Goal: Task Accomplishment & Management: Manage account settings

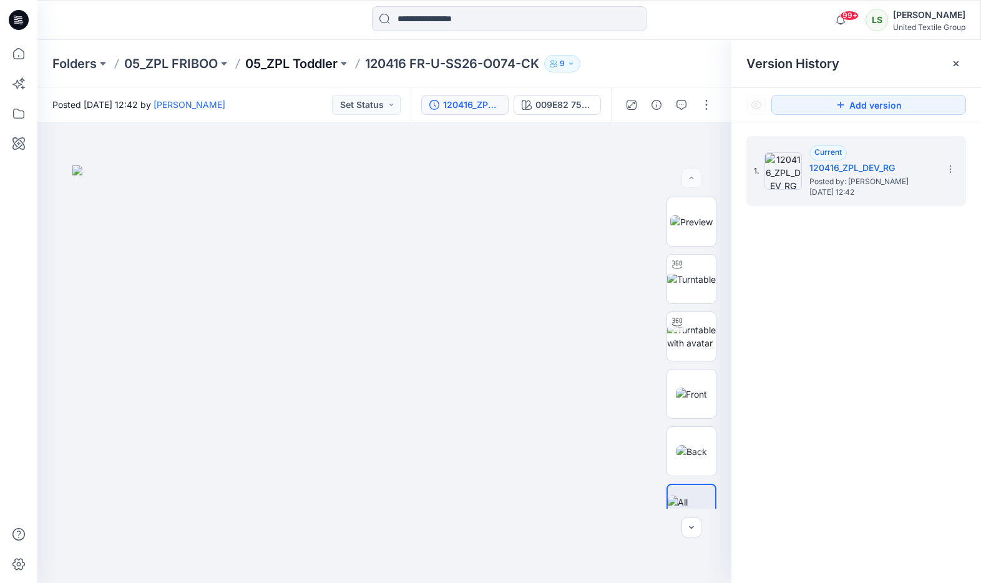
click at [318, 61] on p "05_ZPL Toddler" at bounding box center [291, 63] width 92 height 17
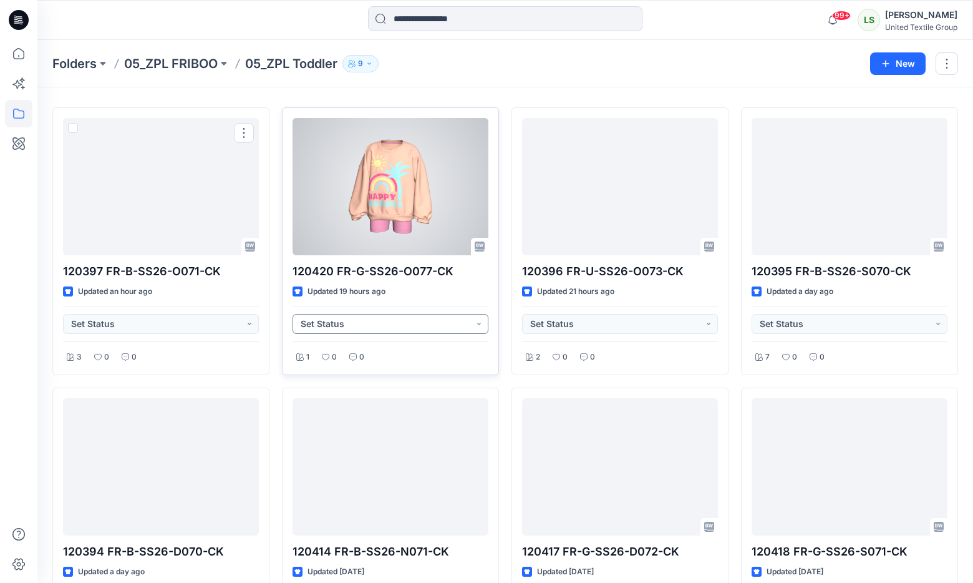
scroll to position [50, 0]
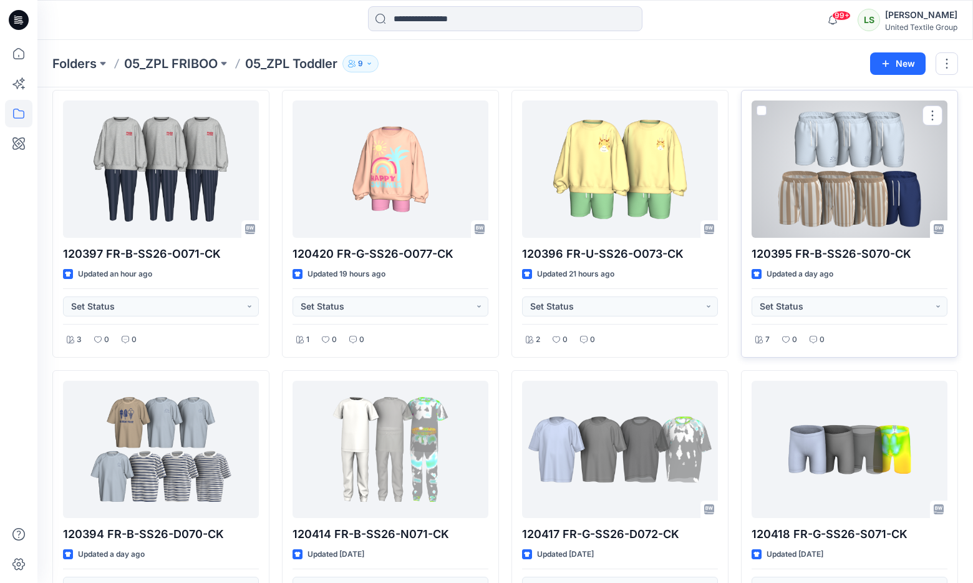
click at [814, 212] on div at bounding box center [850, 168] width 196 height 137
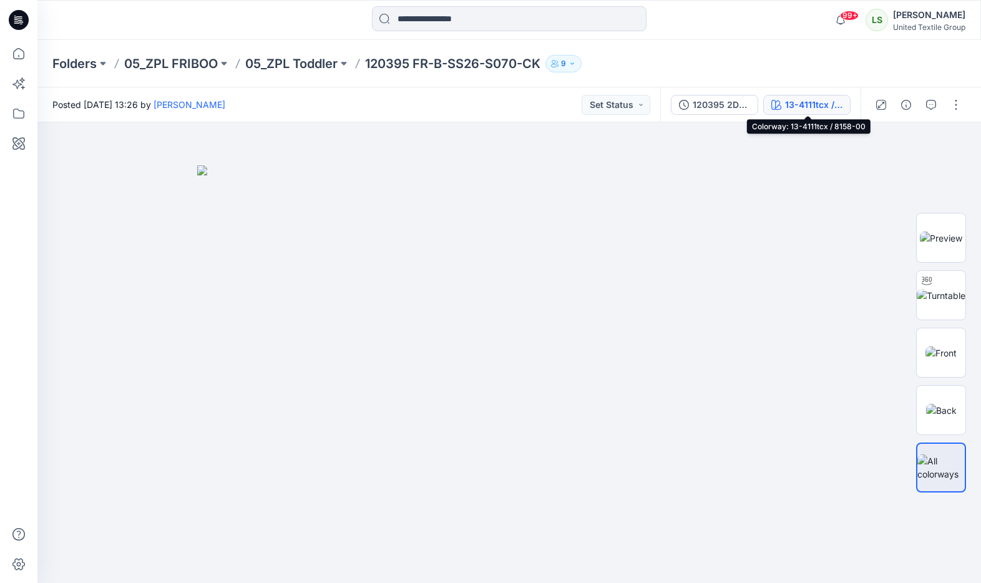
click at [791, 105] on div "13-4111tcx / 8158-00" at bounding box center [813, 105] width 57 height 14
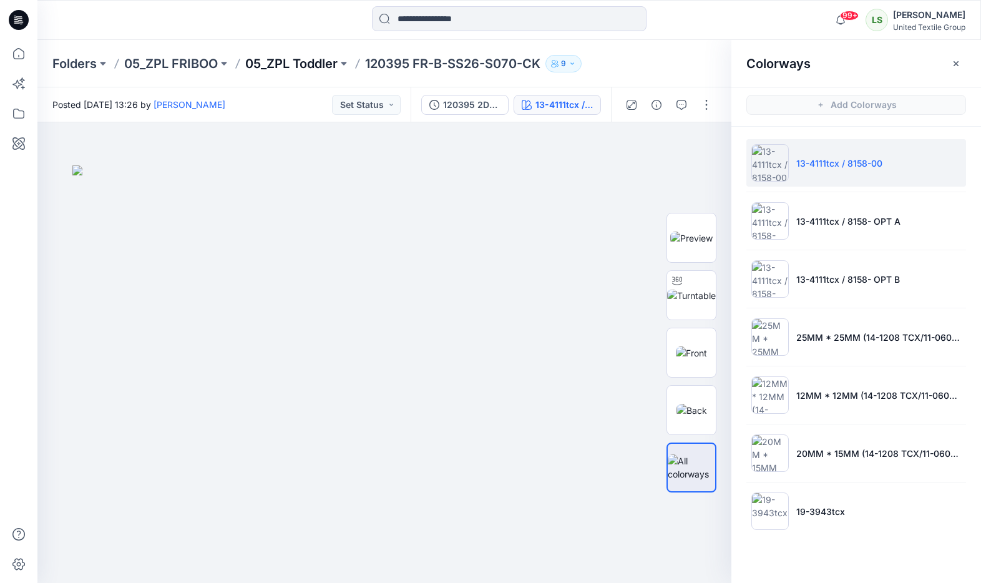
click at [322, 69] on p "05_ZPL Toddler" at bounding box center [291, 63] width 92 height 17
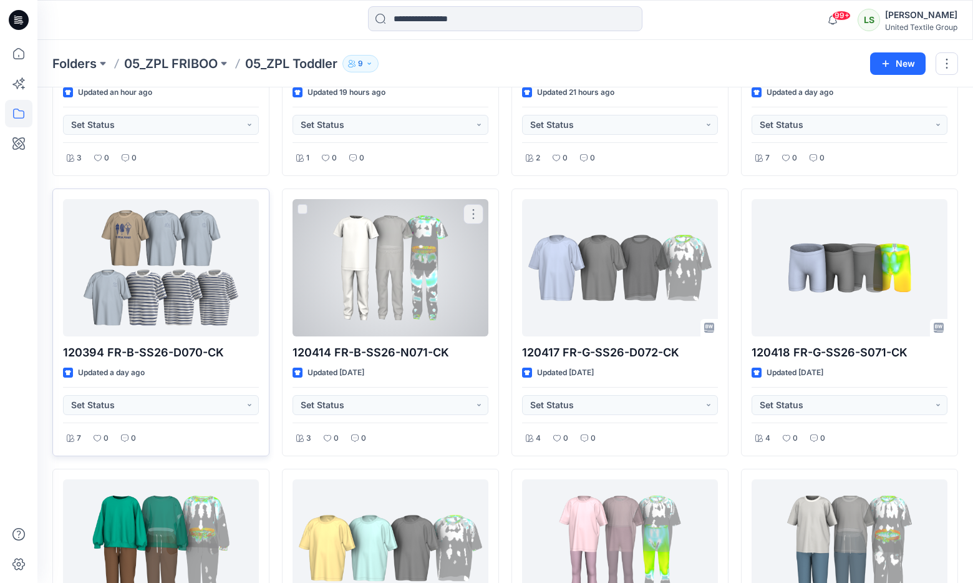
scroll to position [250, 0]
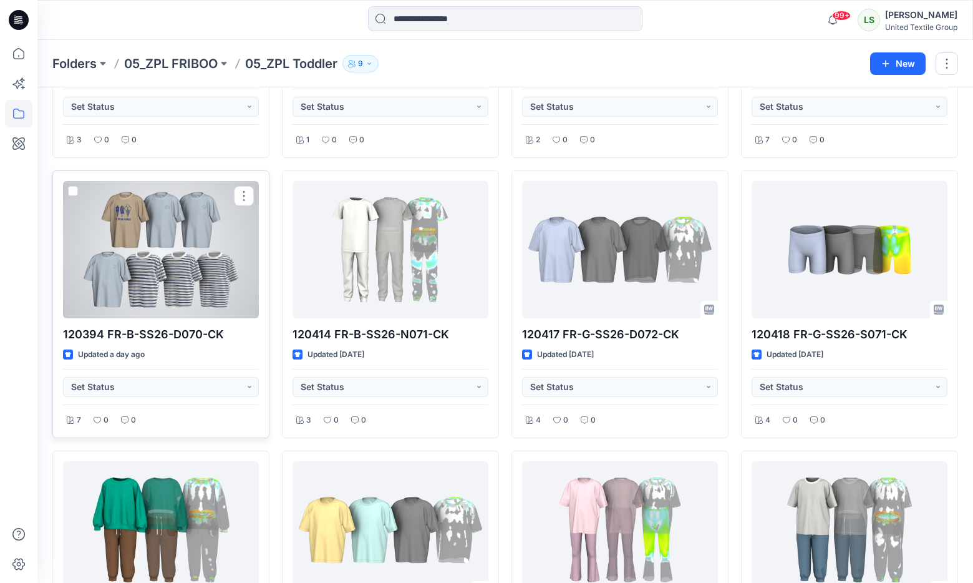
click at [166, 270] on div at bounding box center [161, 249] width 196 height 137
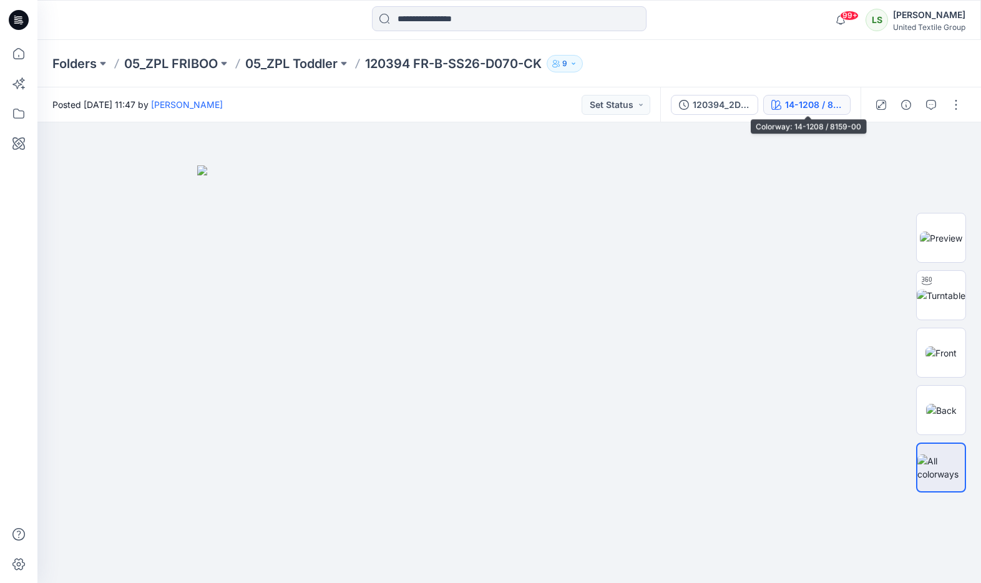
click at [813, 105] on div "14-1208 / 8159-00" at bounding box center [813, 105] width 57 height 14
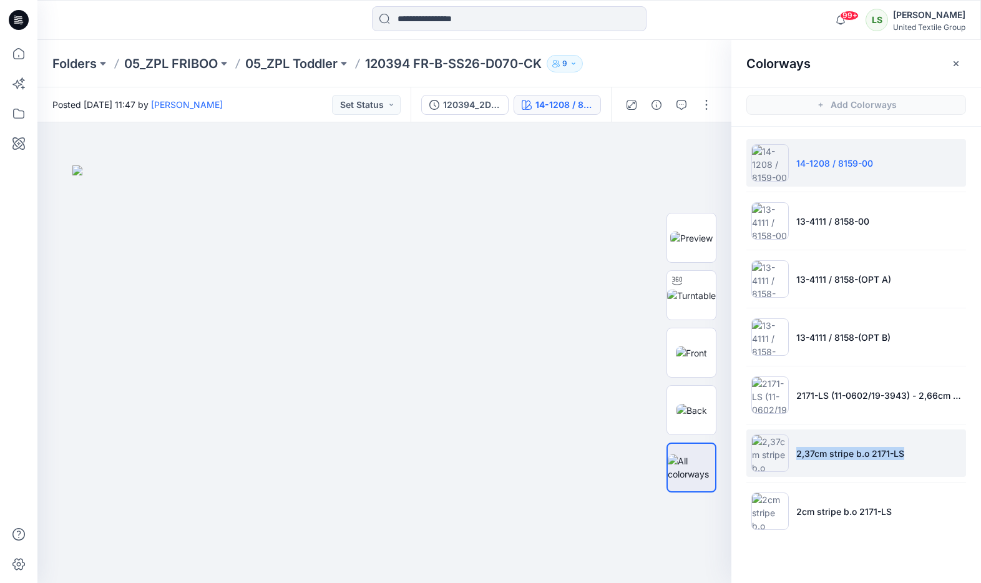
drag, startPoint x: 923, startPoint y: 447, endPoint x: 796, endPoint y: 453, distance: 126.8
click at [796, 453] on li "2,37cm stripe b.o 2171-LS" at bounding box center [856, 452] width 220 height 47
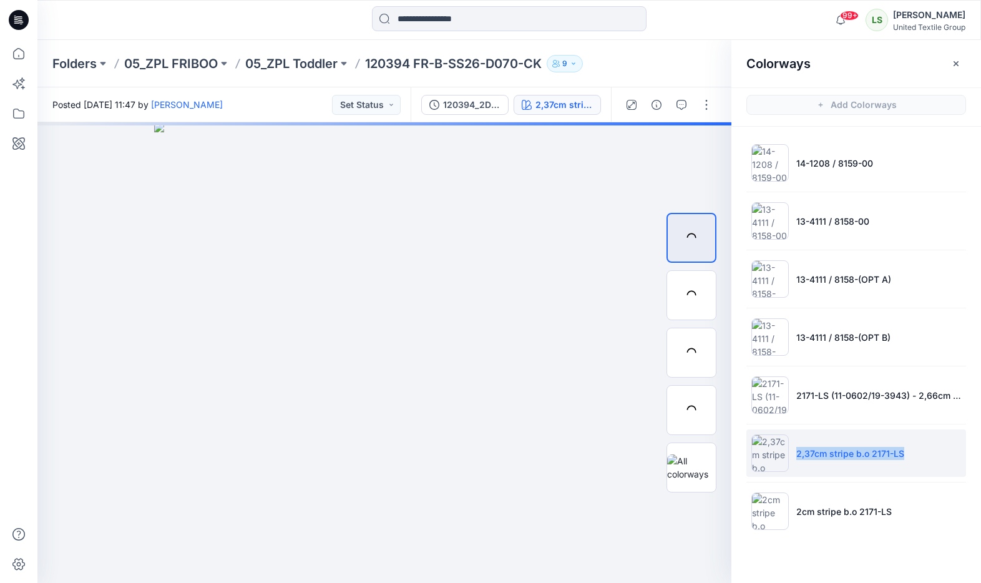
copy p "2,37cm stripe b.o 2171-LS"
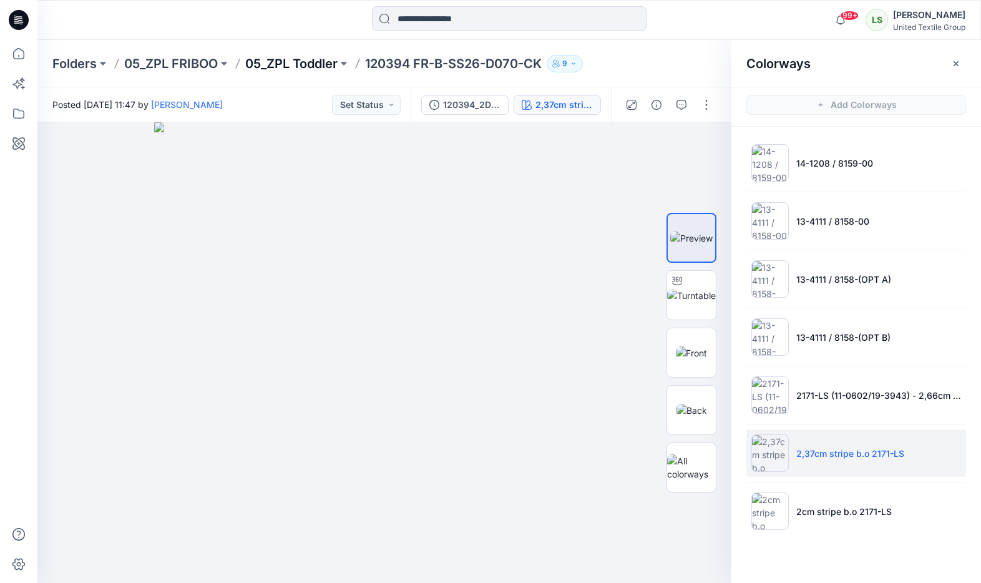
click at [315, 74] on div "Folders 05_ZPL FRIBOO 05_ZPL Toddler 120394 FR-B-SS26-D070-CK 9" at bounding box center [509, 63] width 944 height 47
click at [311, 63] on p "05_ZPL Toddler" at bounding box center [291, 63] width 92 height 17
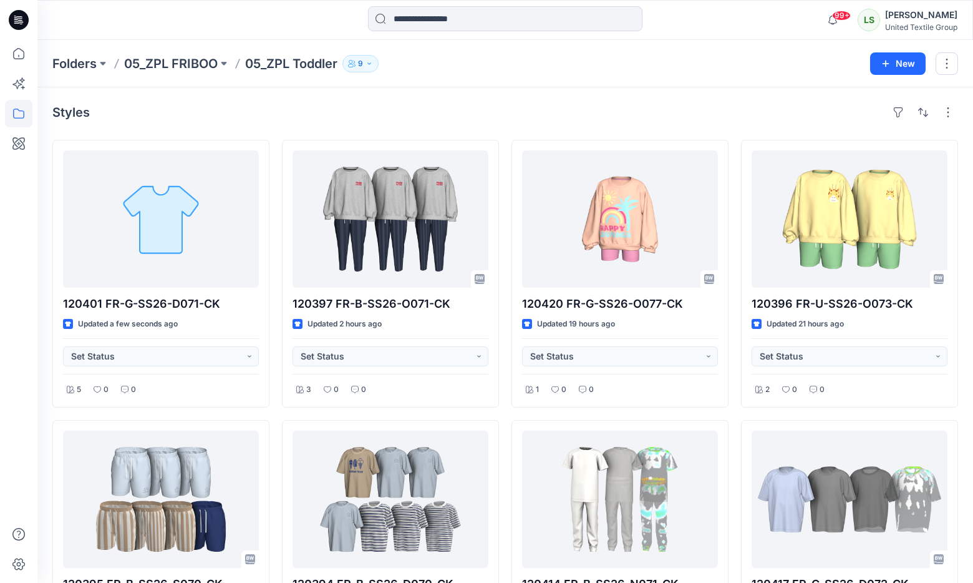
click at [260, 115] on div "Styles" at bounding box center [505, 112] width 906 height 20
click at [447, 122] on div "Styles" at bounding box center [505, 112] width 906 height 20
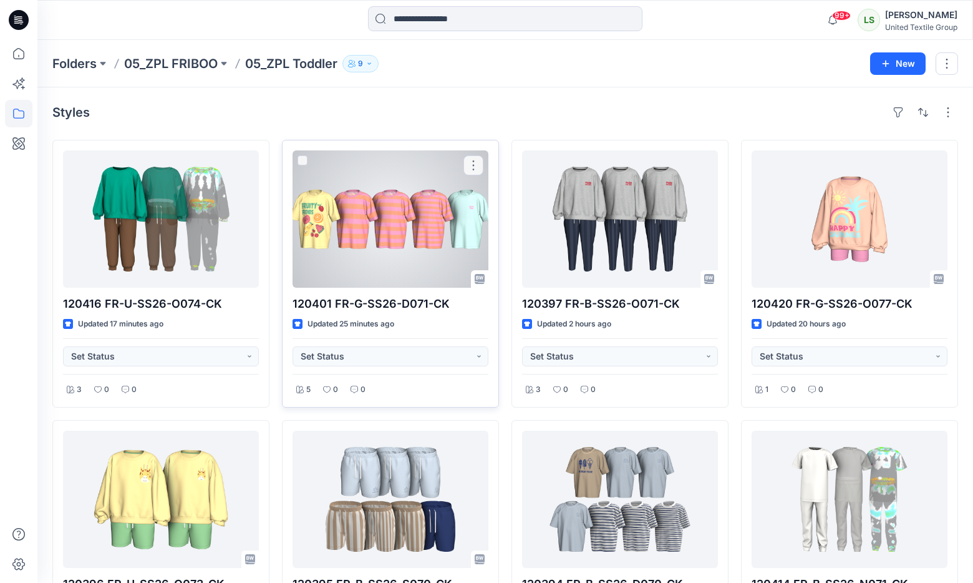
click at [368, 203] on div at bounding box center [391, 218] width 196 height 137
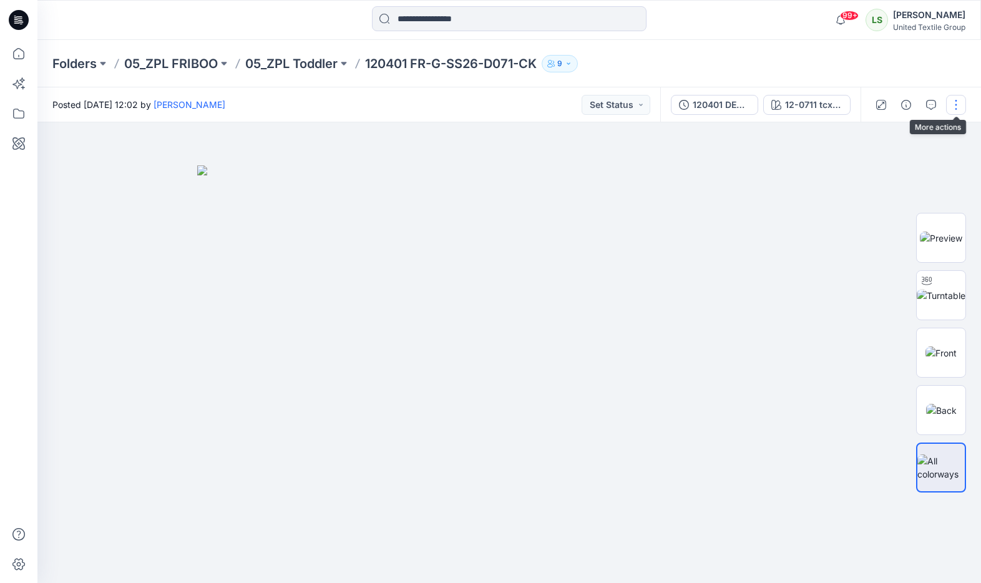
click at [949, 109] on button "button" at bounding box center [956, 105] width 20 height 20
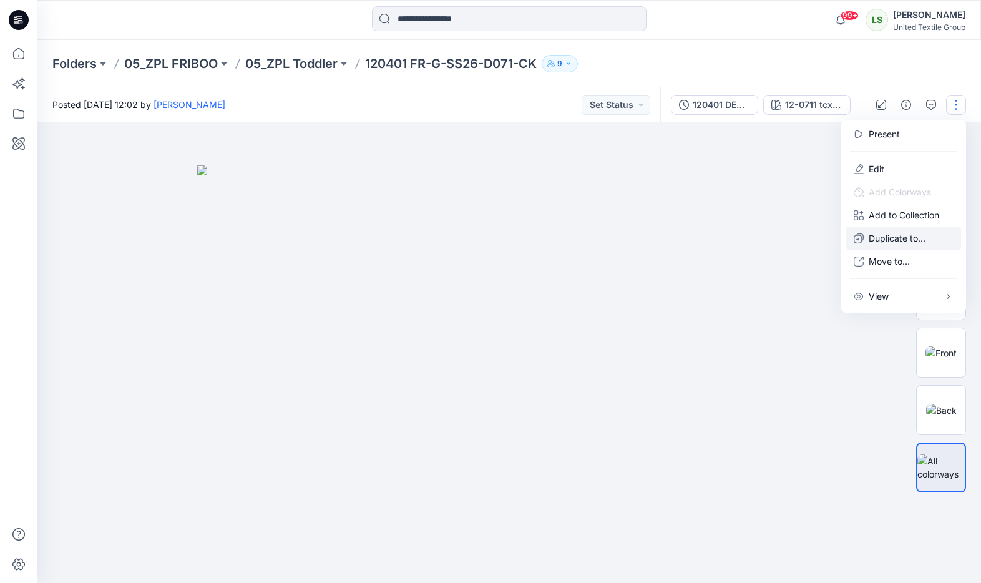
click at [879, 242] on p "Duplicate to..." at bounding box center [897, 238] width 57 height 13
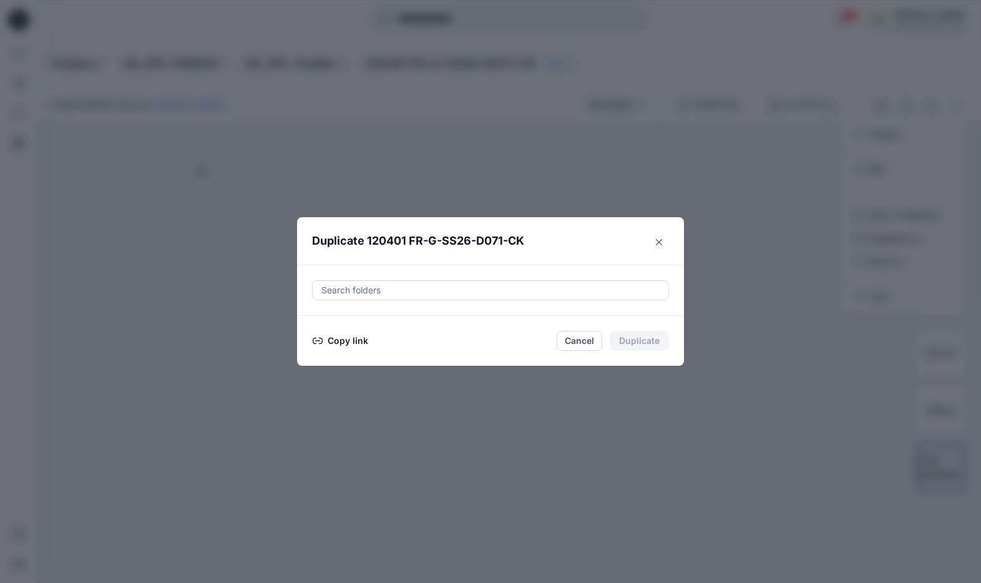
click at [334, 339] on button "Copy link" at bounding box center [340, 340] width 57 height 15
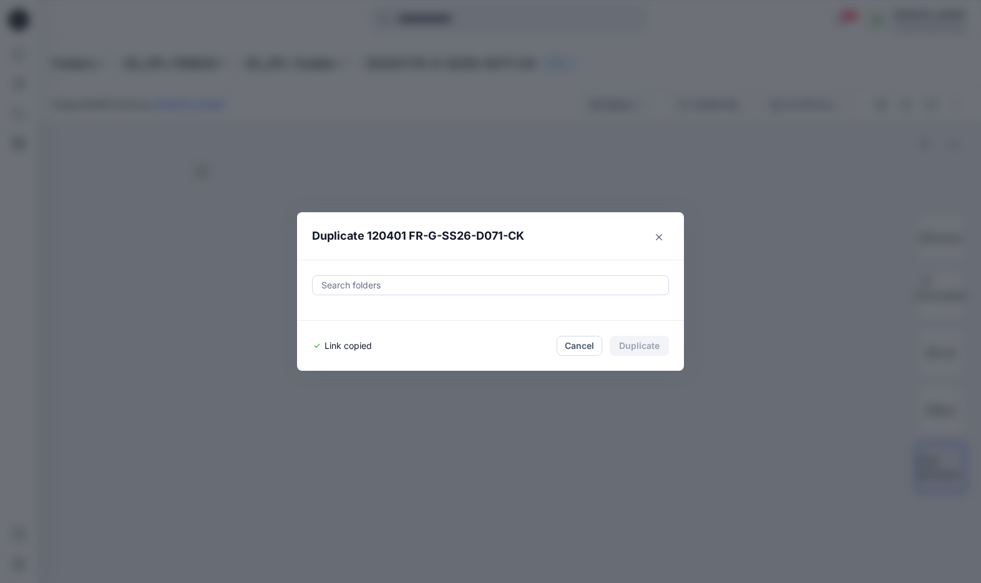
click at [659, 232] on button "Close" at bounding box center [659, 237] width 20 height 20
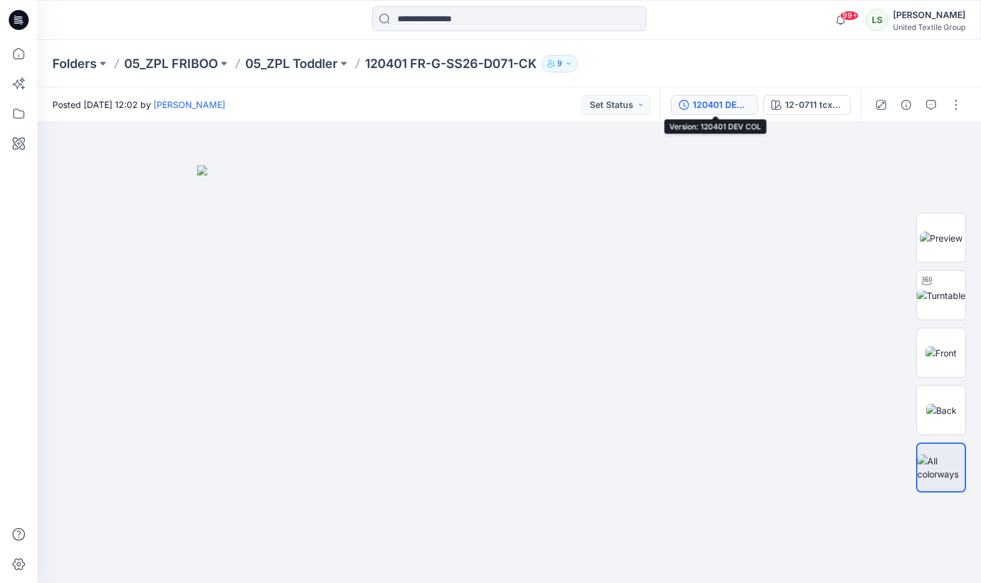
click at [727, 104] on div "120401 DEV COL" at bounding box center [721, 105] width 57 height 14
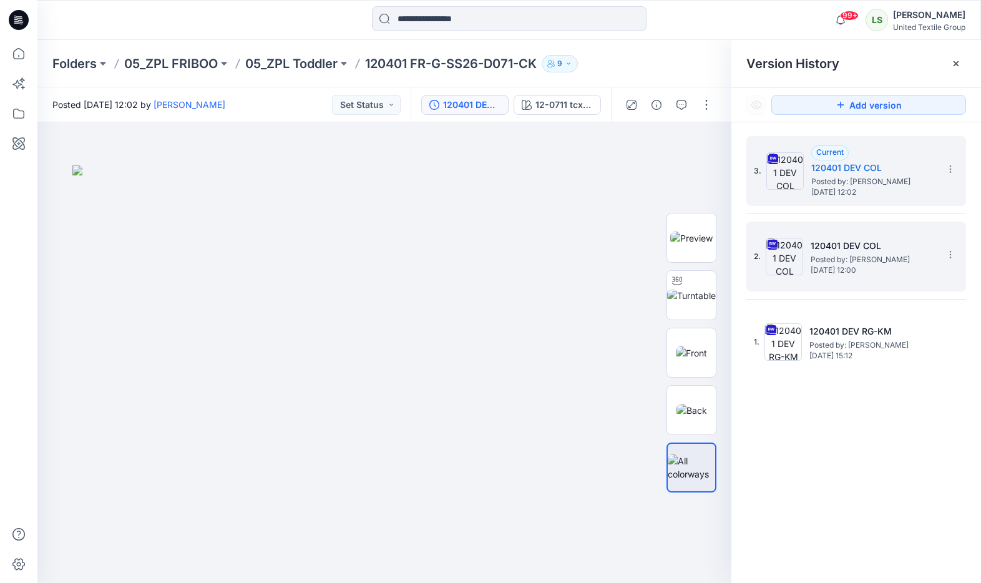
click at [793, 287] on div "2. 120401 DEV COL Posted by: Lise Stougaard Wednesday, September 17, 2025 12:00" at bounding box center [856, 257] width 220 height 70
click at [912, 241] on h5 "120401 DEV COL" at bounding box center [873, 245] width 125 height 15
click at [919, 170] on h5 "120401 DEV COL" at bounding box center [873, 167] width 125 height 15
click at [950, 256] on icon at bounding box center [950, 255] width 10 height 10
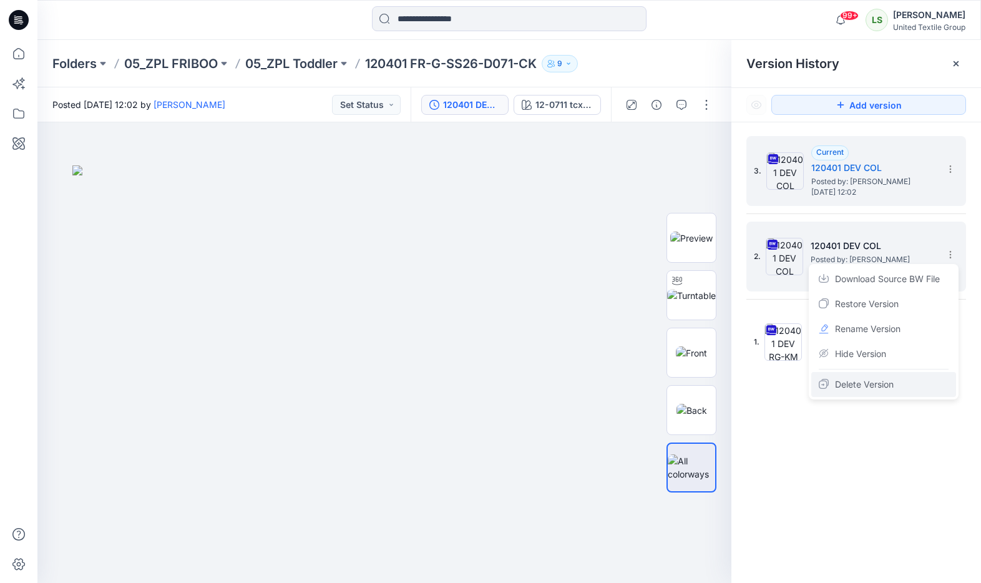
click at [847, 388] on span "Delete Version" at bounding box center [864, 384] width 59 height 15
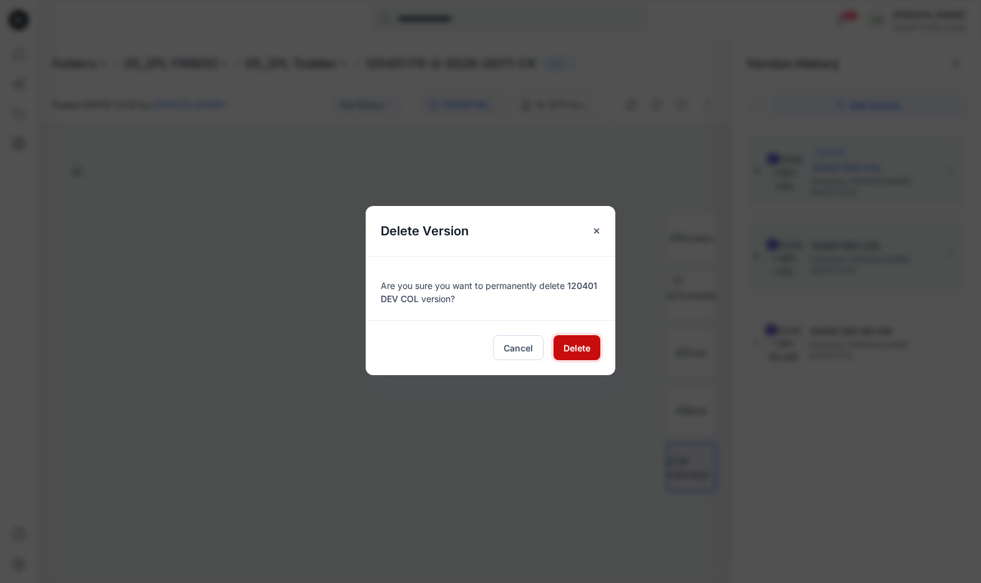
click at [586, 339] on button "Delete" at bounding box center [577, 347] width 47 height 25
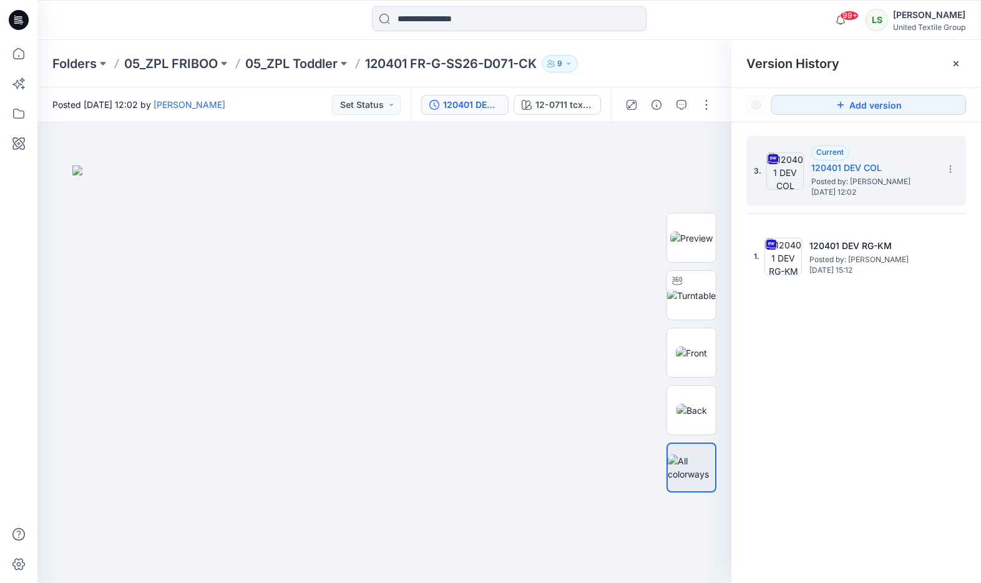
click at [22, 19] on icon at bounding box center [19, 20] width 20 height 20
